Goal: Transaction & Acquisition: Purchase product/service

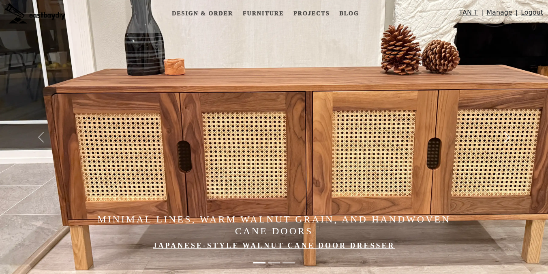
click at [512, 112] on button "Next" at bounding box center [507, 137] width 82 height 274
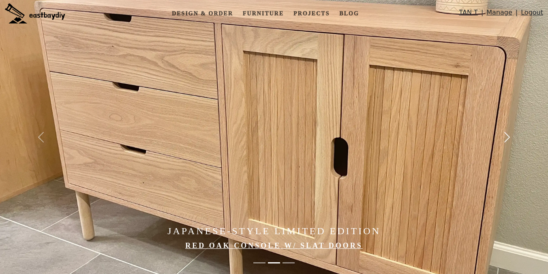
click at [509, 129] on button "Next" at bounding box center [507, 137] width 82 height 274
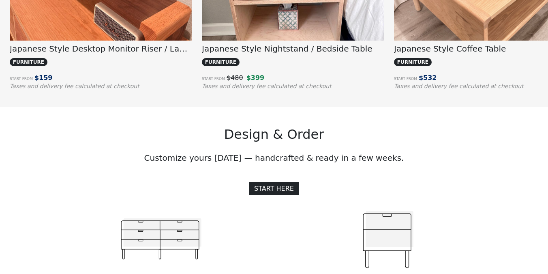
scroll to position [732, 0]
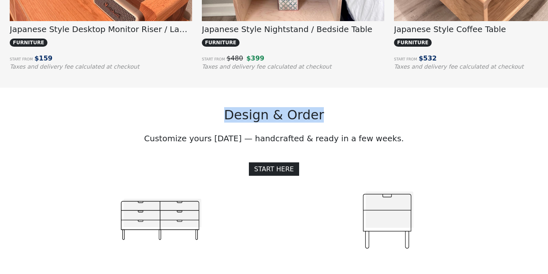
drag, startPoint x: 205, startPoint y: 121, endPoint x: 359, endPoint y: 121, distance: 154.0
click at [359, 121] on h2 "Design & Order" at bounding box center [274, 114] width 452 height 15
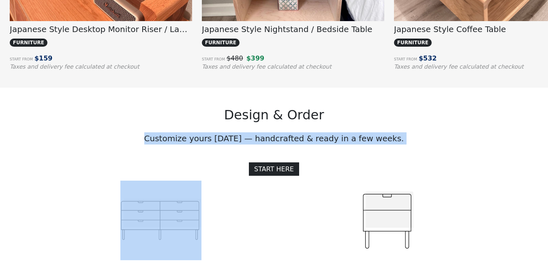
drag, startPoint x: 147, startPoint y: 141, endPoint x: 403, endPoint y: 148, distance: 256.7
click at [403, 149] on div "Design & Order Customize yours [DATE] — handcrafted & ready in a few weeks. STA…" at bounding box center [274, 218] width 462 height 261
click at [403, 148] on div "Design & Order Customize yours [DATE] — handcrafted & ready in a few weeks. STA…" at bounding box center [274, 218] width 462 height 261
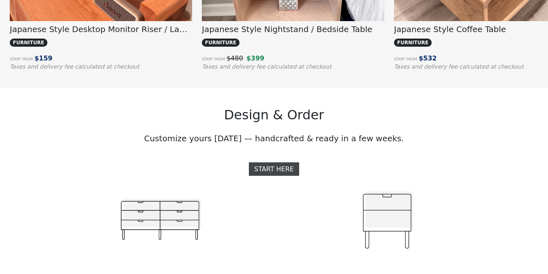
click at [266, 169] on link "START HERE" at bounding box center [274, 168] width 50 height 13
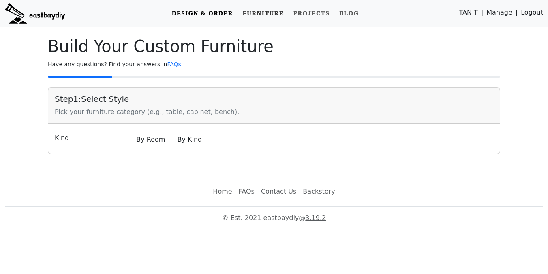
click at [271, 15] on link "Furniture" at bounding box center [263, 13] width 47 height 15
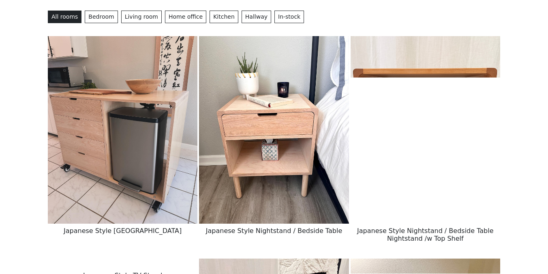
scroll to position [319, 0]
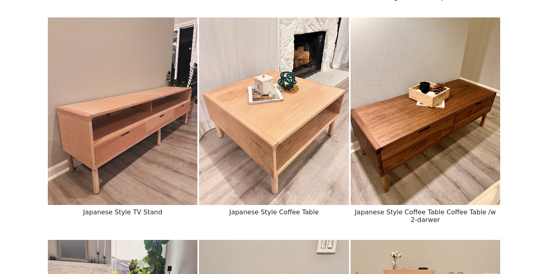
click at [302, 144] on img at bounding box center [274, 110] width 150 height 187
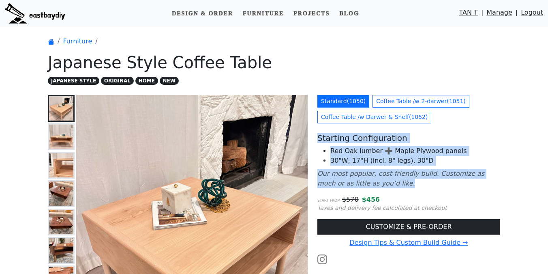
drag, startPoint x: 319, startPoint y: 140, endPoint x: 404, endPoint y: 189, distance: 98.1
click at [404, 189] on div "Standard ( 1050 ) Coffee Table /w 2-darwer ( 1051 ) Coffee Table /w Darwer & Sh…" at bounding box center [409, 271] width 193 height 353
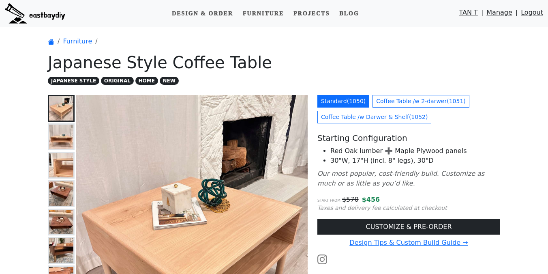
click at [413, 190] on div "Standard ( 1050 ) Coffee Table /w 2-darwer ( 1051 ) Coffee Table /w Darwer & Sh…" at bounding box center [409, 271] width 193 height 353
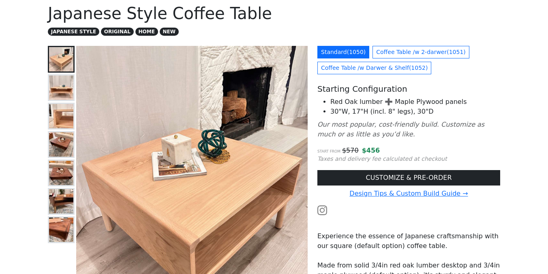
scroll to position [26, 0]
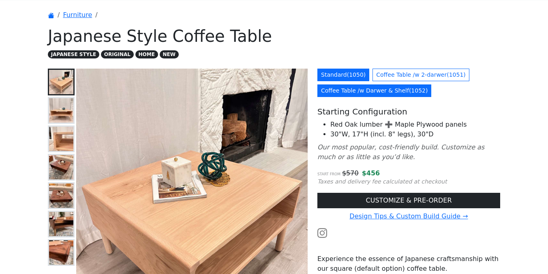
click at [376, 92] on link "Coffee Table /w Darwer & Shelf ( 1052 )" at bounding box center [374, 90] width 114 height 13
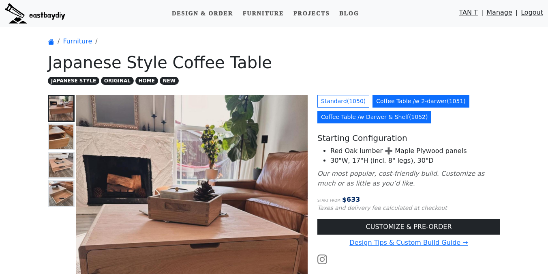
click at [392, 96] on link "Coffee Table /w 2-darwer ( 1051 )" at bounding box center [421, 101] width 97 height 13
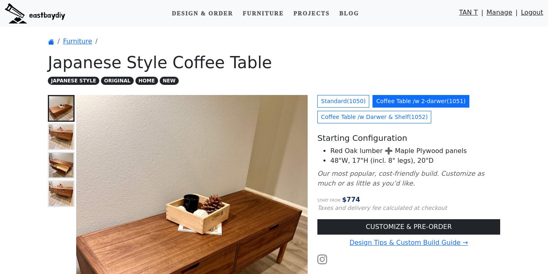
click at [75, 45] on li "Furniture" at bounding box center [73, 41] width 38 height 10
click at [80, 44] on link "Furniture" at bounding box center [77, 41] width 29 height 8
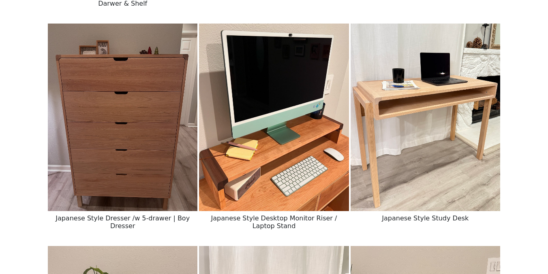
scroll to position [810, 0]
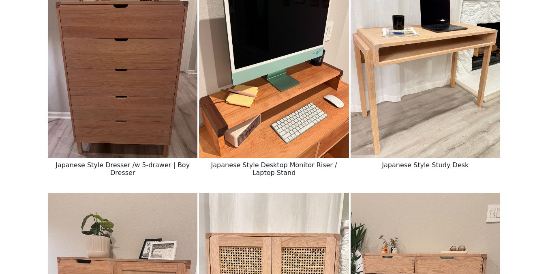
click at [243, 114] on img at bounding box center [274, 63] width 150 height 187
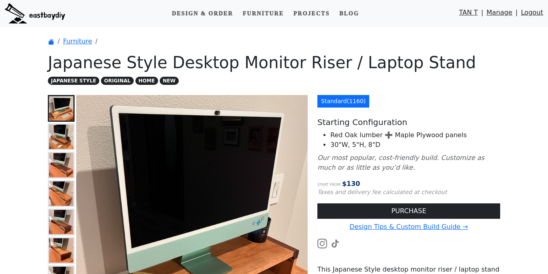
click at [77, 126] on img at bounding box center [191, 239] width 231 height 289
click at [61, 127] on img at bounding box center [61, 136] width 24 height 24
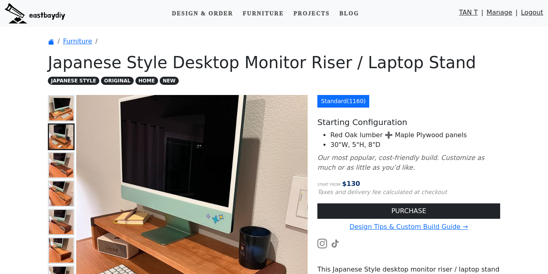
click at [61, 154] on img at bounding box center [61, 165] width 24 height 24
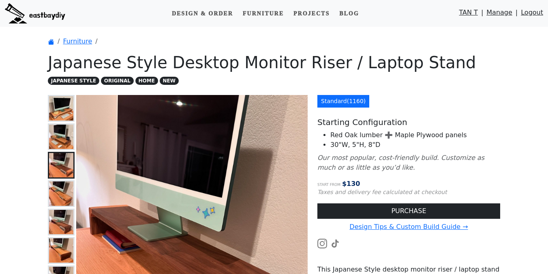
click at [61, 200] on img at bounding box center [61, 193] width 24 height 24
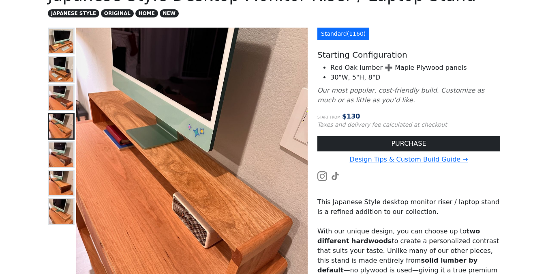
scroll to position [70, 0]
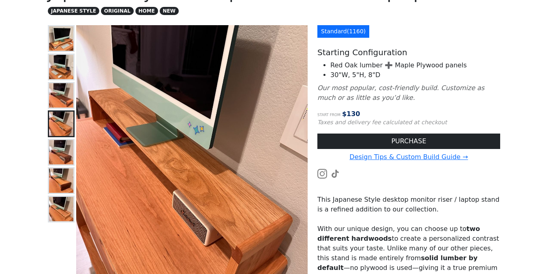
click at [61, 200] on img at bounding box center [61, 209] width 24 height 24
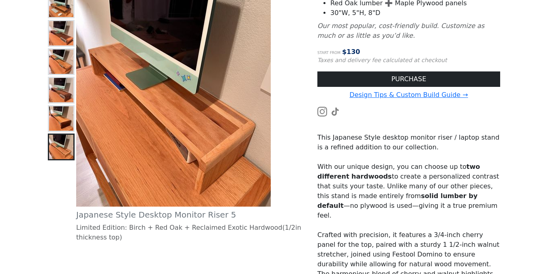
scroll to position [135, 0]
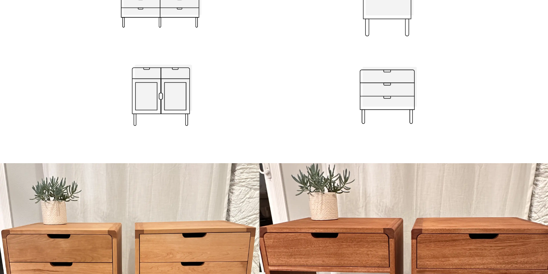
scroll to position [892, 0]
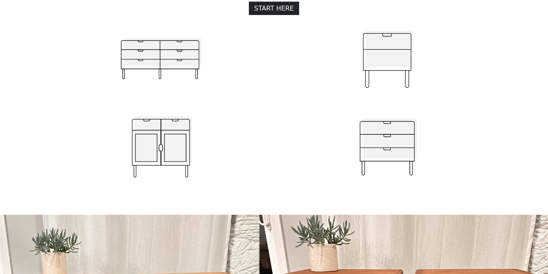
click at [180, 60] on img at bounding box center [160, 59] width 81 height 79
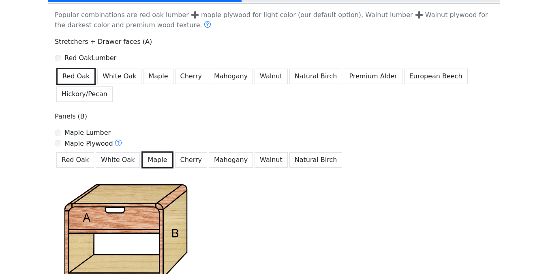
scroll to position [532, 0]
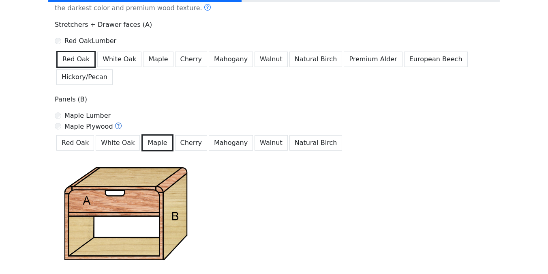
click at [115, 128] on icon at bounding box center [118, 125] width 6 height 6
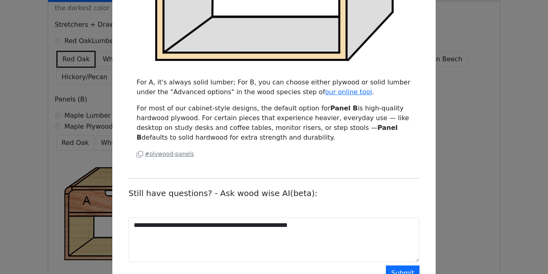
scroll to position [315, 0]
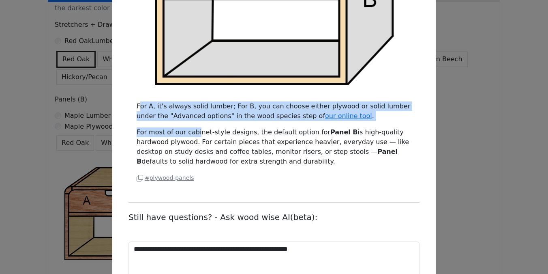
drag, startPoint x: 140, startPoint y: 102, endPoint x: 197, endPoint y: 135, distance: 65.6
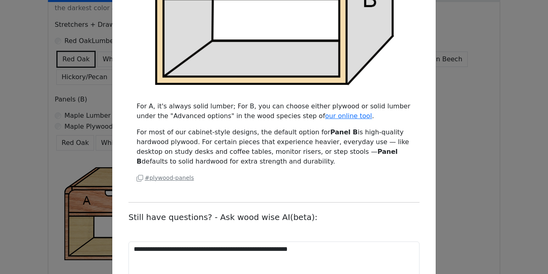
click at [231, 143] on p "For most of our cabinet-style designs, the default option for Panel B is high-q…" at bounding box center [274, 146] width 275 height 39
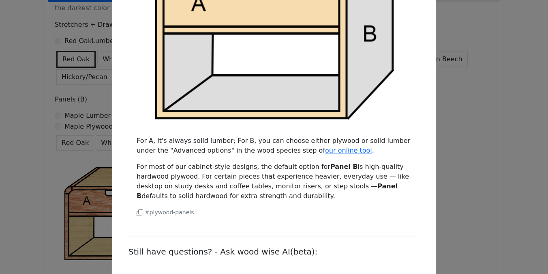
scroll to position [280, 0]
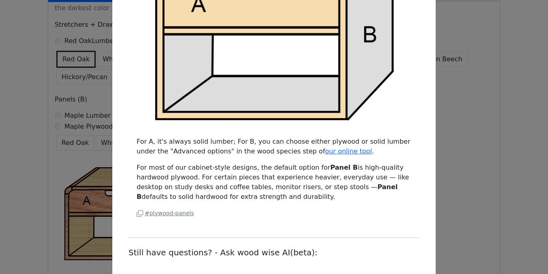
drag, startPoint x: 166, startPoint y: 174, endPoint x: 236, endPoint y: 197, distance: 74.0
click at [236, 197] on p "For most of our cabinet-style designs, the default option for Panel B is high-q…" at bounding box center [274, 182] width 275 height 39
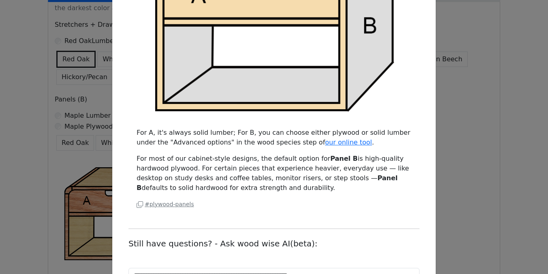
click at [252, 199] on p "# plywood-panels" at bounding box center [274, 204] width 275 height 10
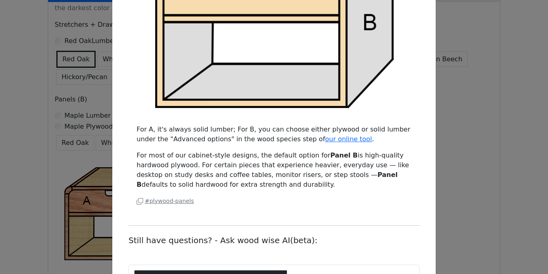
scroll to position [326, 0]
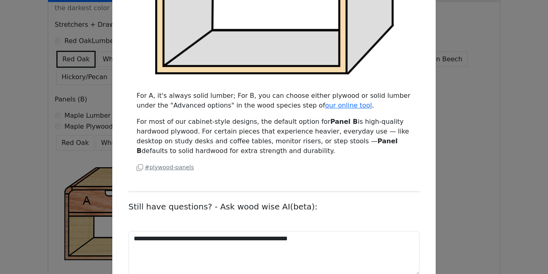
click at [86, 95] on div "Can I opt-out plywood? Can you make it all hardwood lumber without any plywood …" at bounding box center [274, 137] width 548 height 274
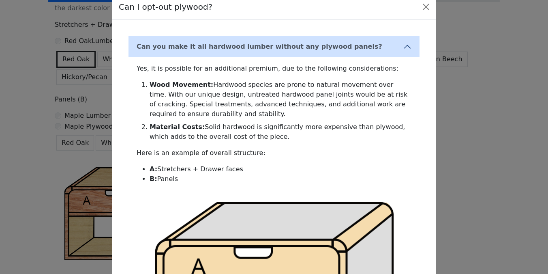
scroll to position [0, 0]
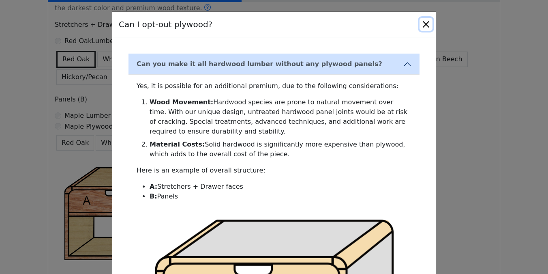
click at [428, 19] on button "Close" at bounding box center [426, 24] width 13 height 13
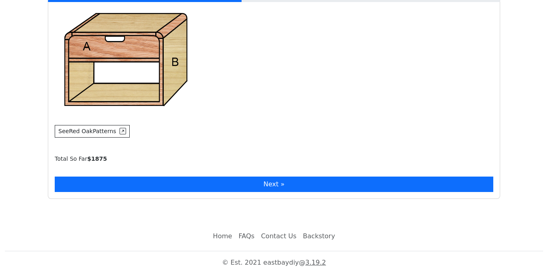
click at [210, 188] on button "Next »" at bounding box center [274, 183] width 439 height 15
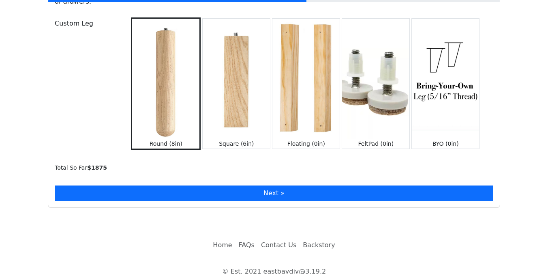
click at [212, 185] on button "Next »" at bounding box center [274, 192] width 439 height 15
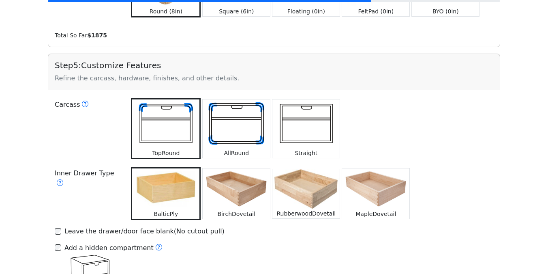
scroll to position [1162, 0]
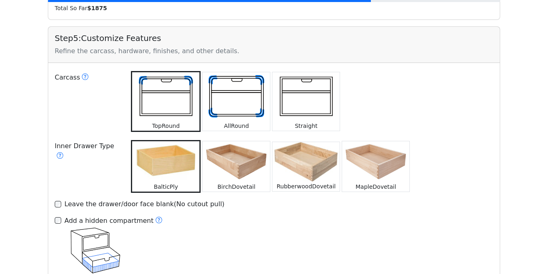
click at [243, 111] on img at bounding box center [236, 96] width 67 height 49
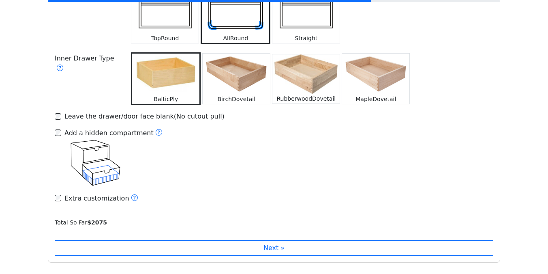
scroll to position [1244, 0]
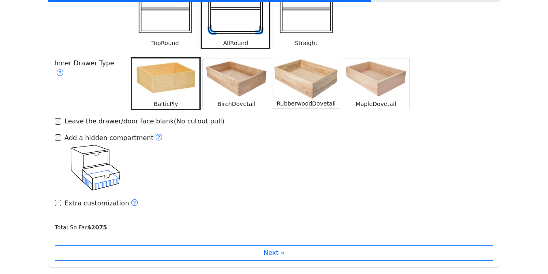
click at [181, 27] on img at bounding box center [164, 13] width 67 height 49
click at [231, 26] on img at bounding box center [236, 13] width 67 height 49
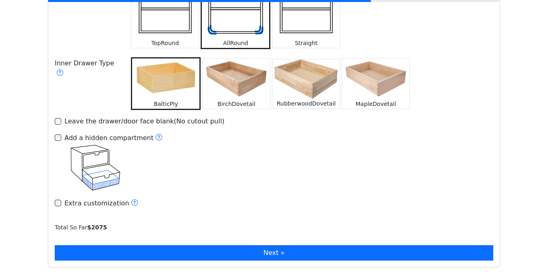
click at [199, 248] on button "Next »" at bounding box center [274, 252] width 439 height 15
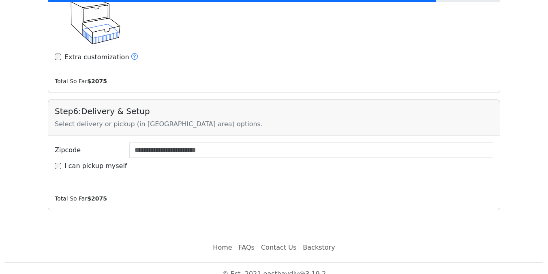
scroll to position [1394, 0]
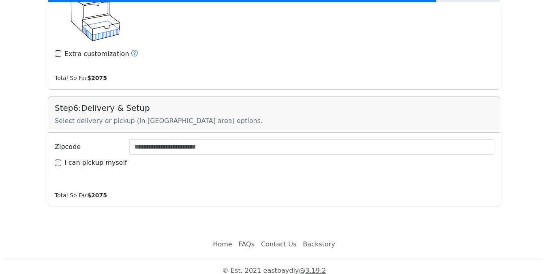
click at [113, 158] on label "I can pickup myself" at bounding box center [95, 163] width 63 height 10
type input "*****"
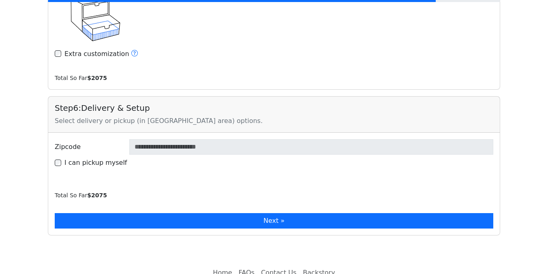
click at [152, 213] on button "Next »" at bounding box center [274, 220] width 439 height 15
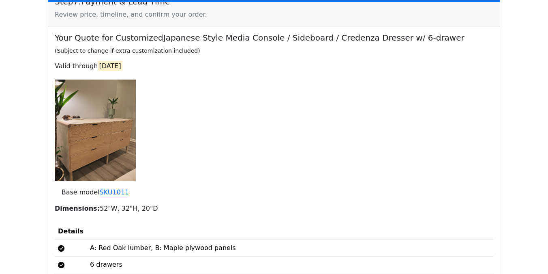
scroll to position [1696, 0]
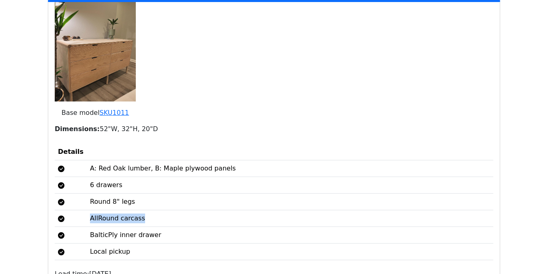
drag, startPoint x: 86, startPoint y: 211, endPoint x: 149, endPoint y: 209, distance: 63.3
click at [149, 210] on td "AllRound carcass" at bounding box center [290, 218] width 407 height 17
drag, startPoint x: 84, startPoint y: 209, endPoint x: 188, endPoint y: 209, distance: 104.2
click at [188, 210] on td "AllRound carcass" at bounding box center [290, 218] width 407 height 17
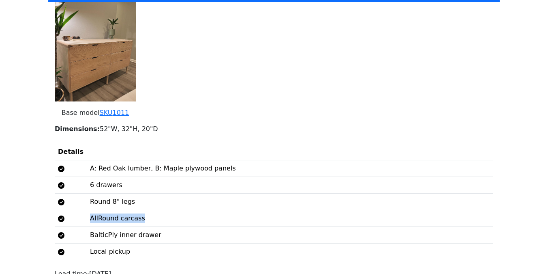
click at [188, 210] on td "AllRound carcass" at bounding box center [290, 218] width 407 height 17
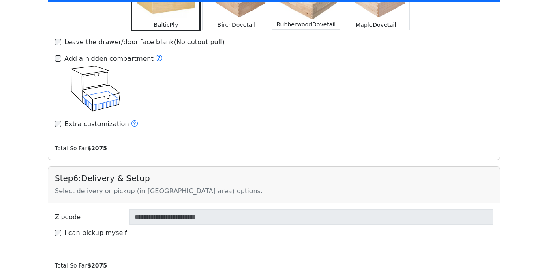
scroll to position [1190, 0]
